Goal: Information Seeking & Learning: Find specific fact

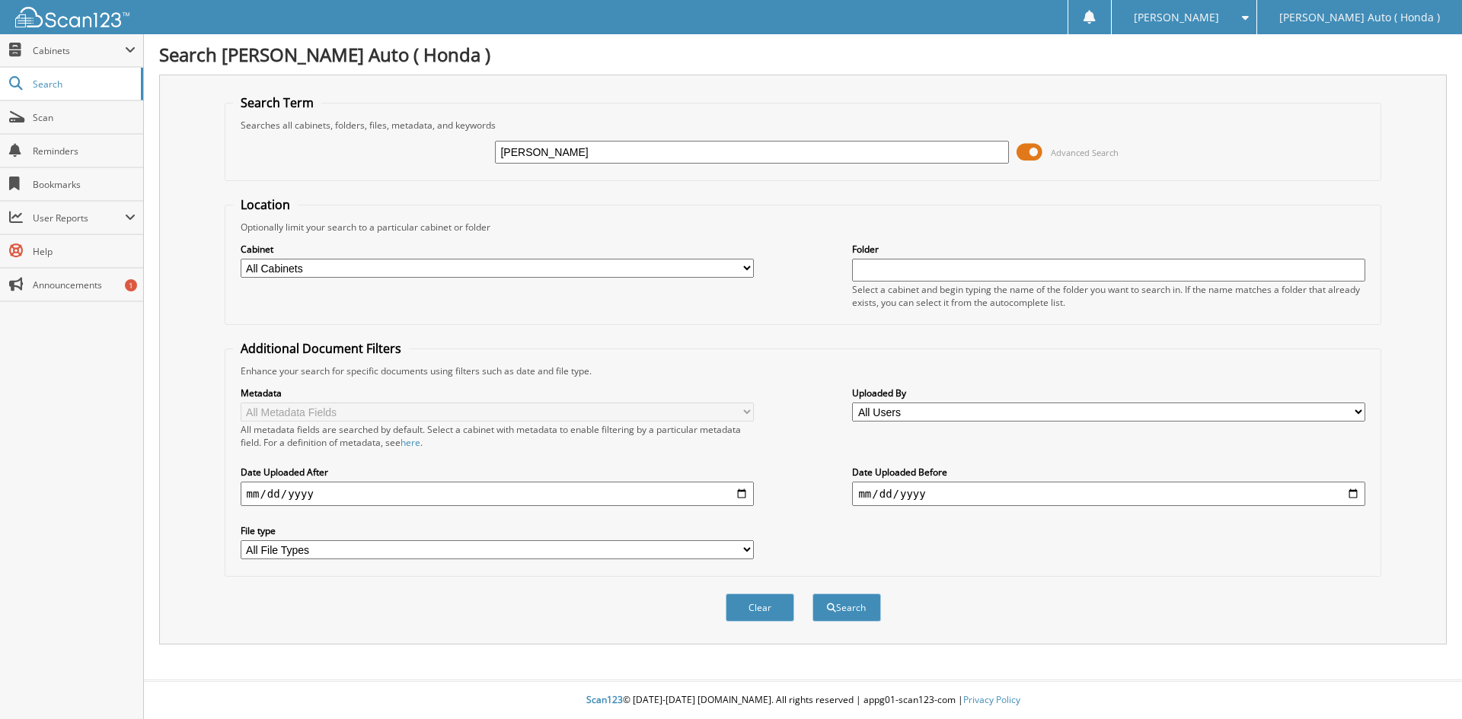
type input "[PERSON_NAME]"
click at [397, 493] on input "date" at bounding box center [497, 494] width 513 height 24
type input "[DATE]"
click at [853, 598] on button "Search" at bounding box center [846, 608] width 69 height 28
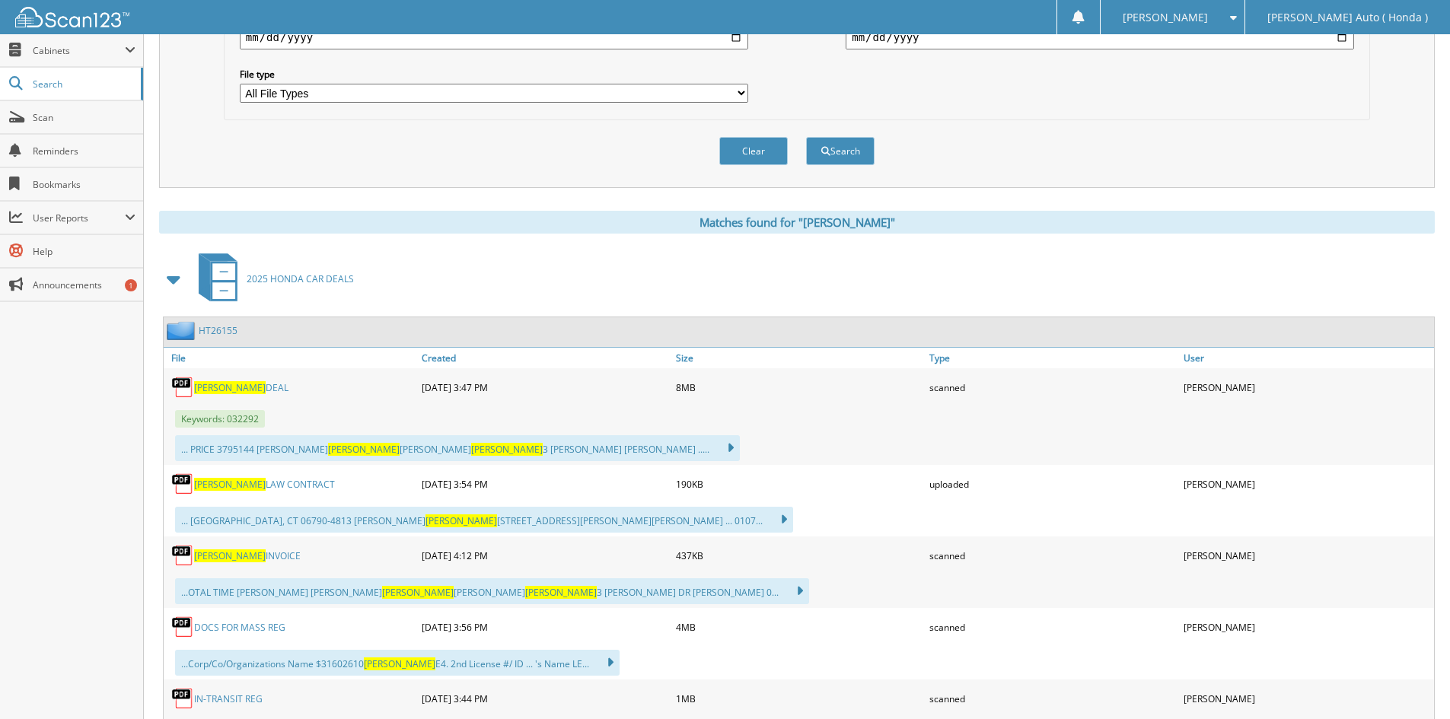
scroll to position [533, 0]
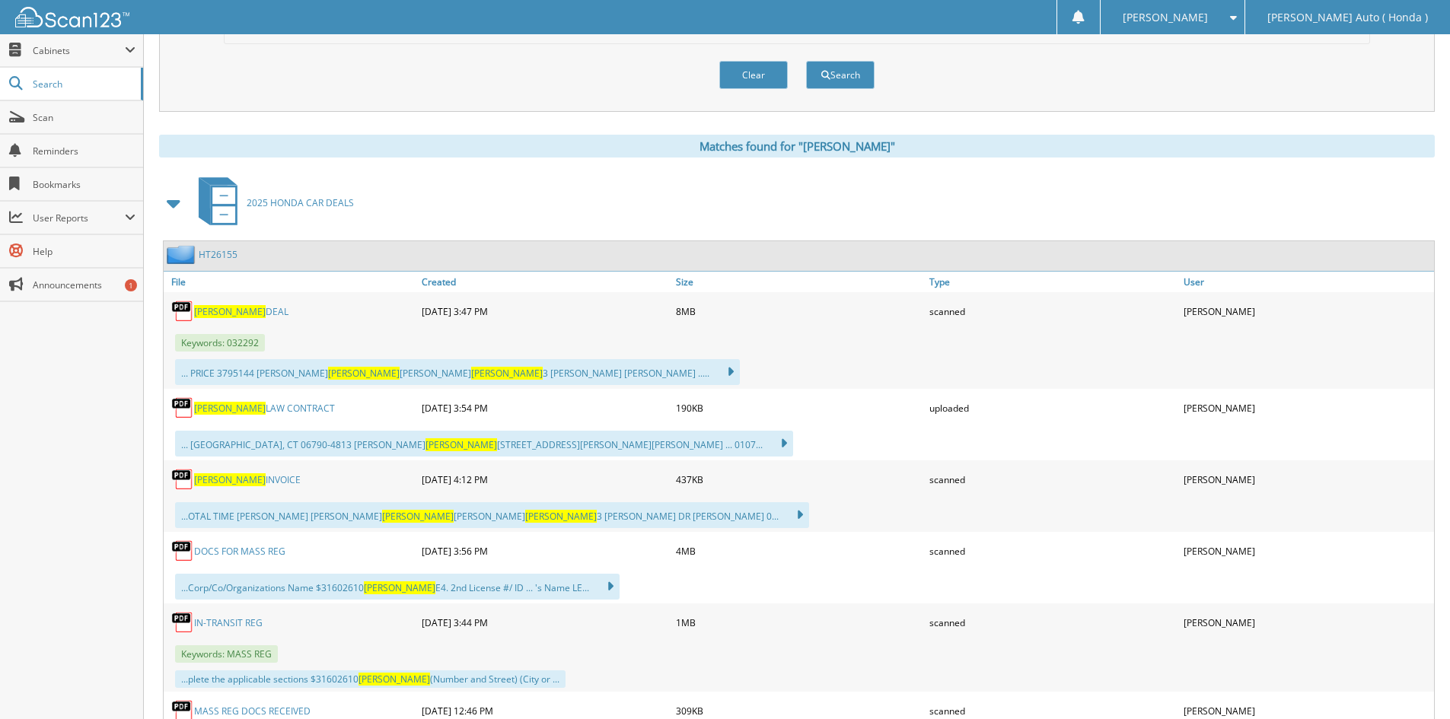
click at [238, 308] on link "[PERSON_NAME]" at bounding box center [241, 311] width 94 height 13
